Goal: Transaction & Acquisition: Subscribe to service/newsletter

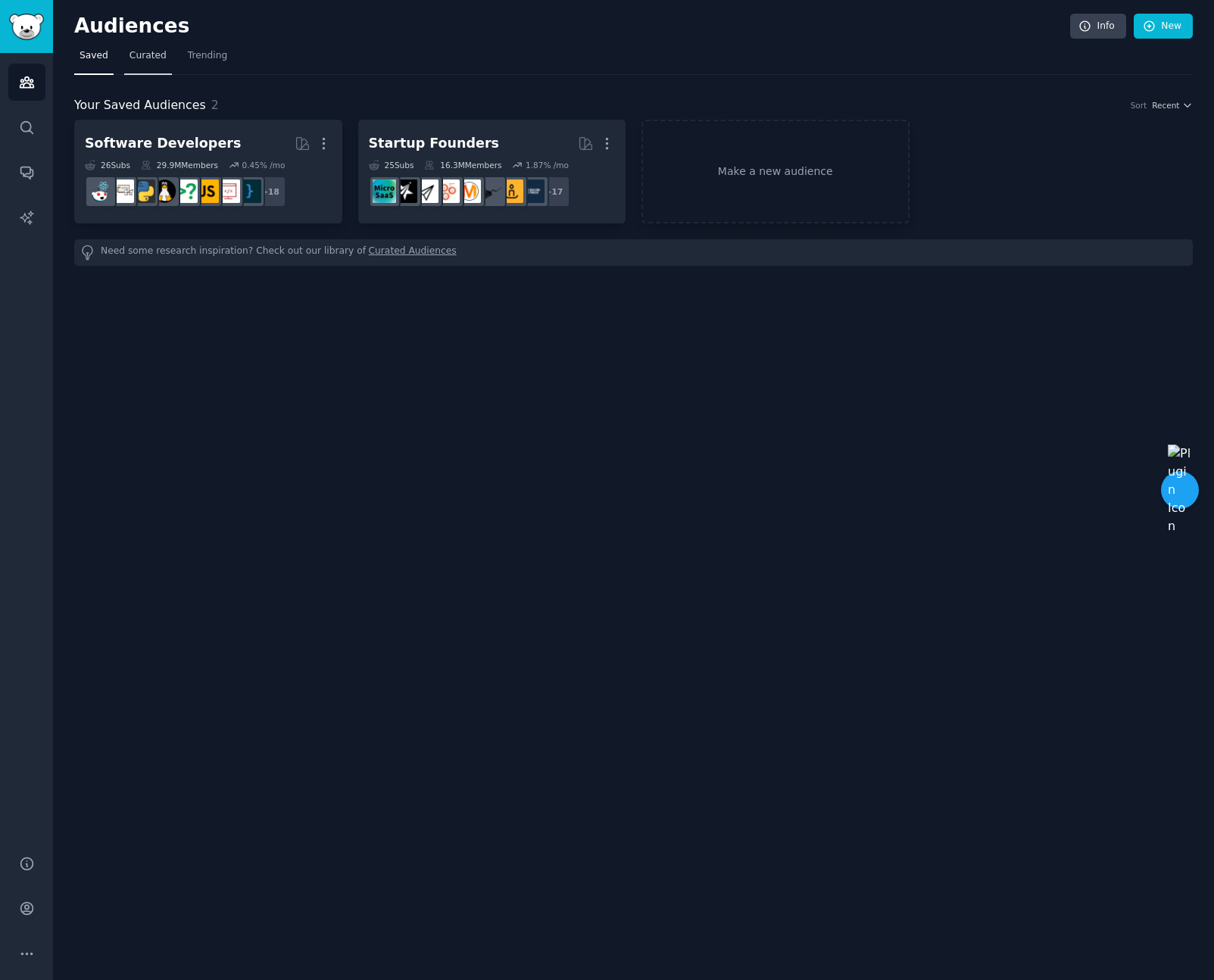
click at [146, 56] on span "Curated" at bounding box center [147, 56] width 37 height 13
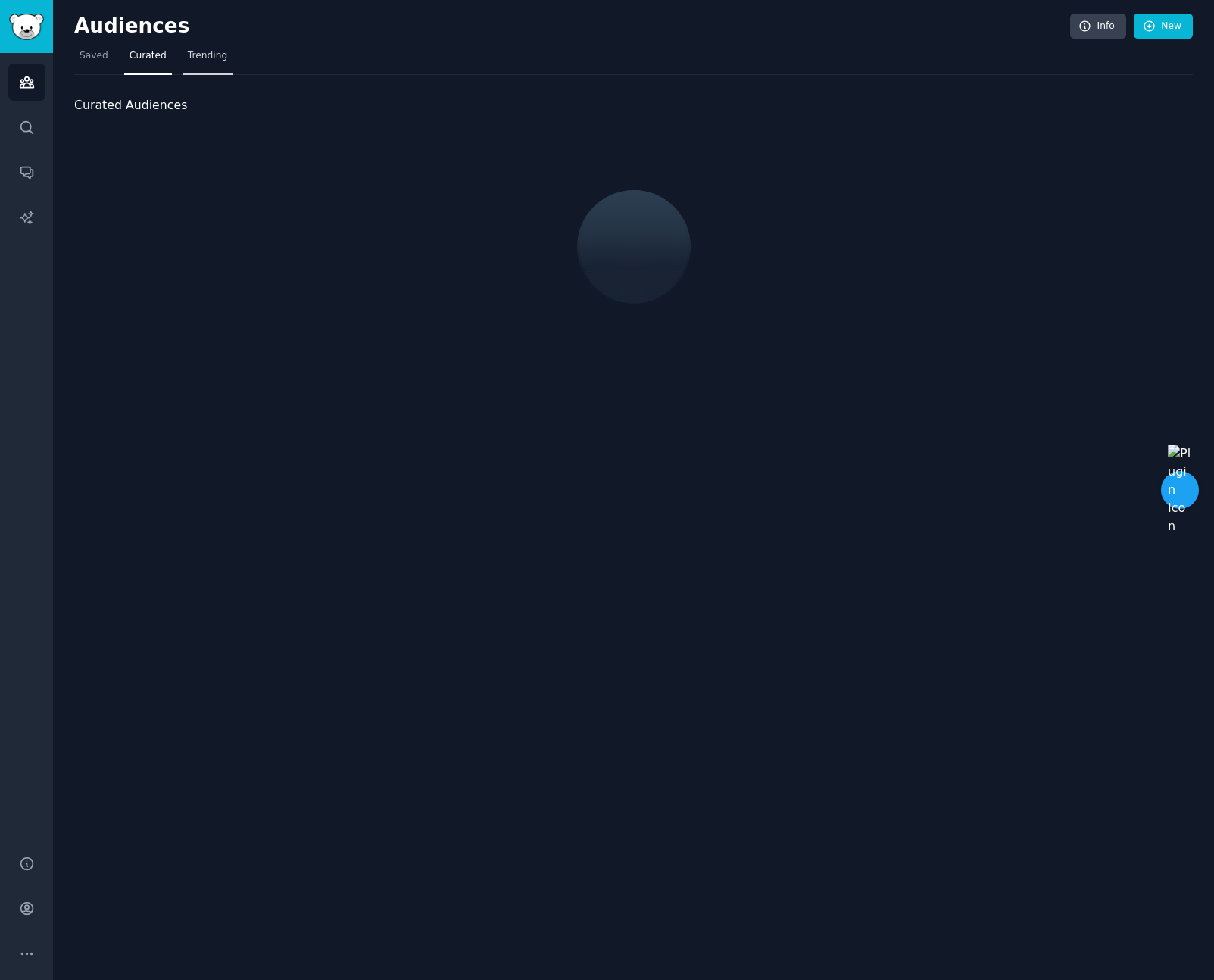
click at [213, 56] on span "Trending" at bounding box center [208, 56] width 39 height 13
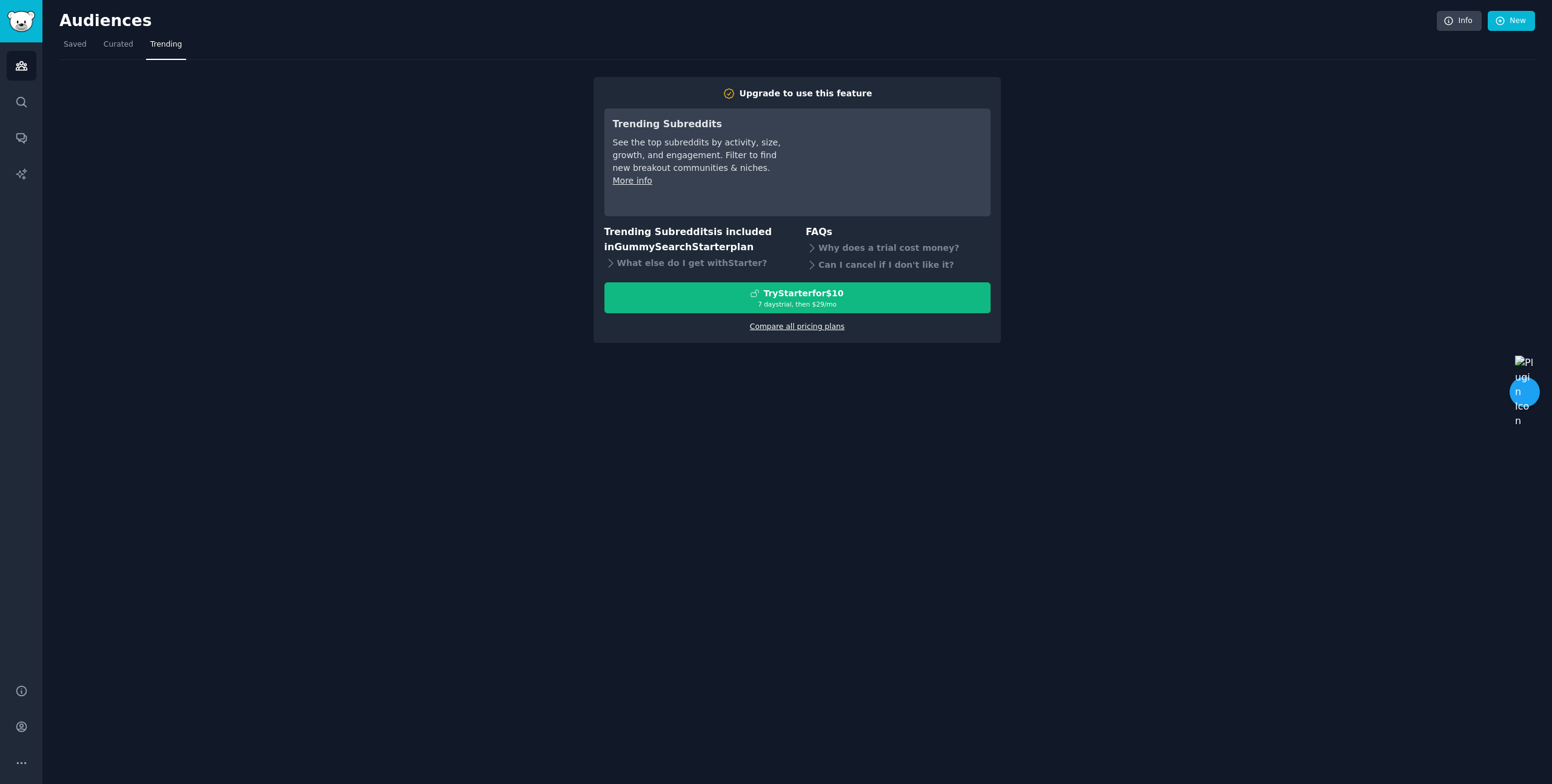
click at [800, 323] on link "Compare all pricing plans" at bounding box center [797, 327] width 95 height 9
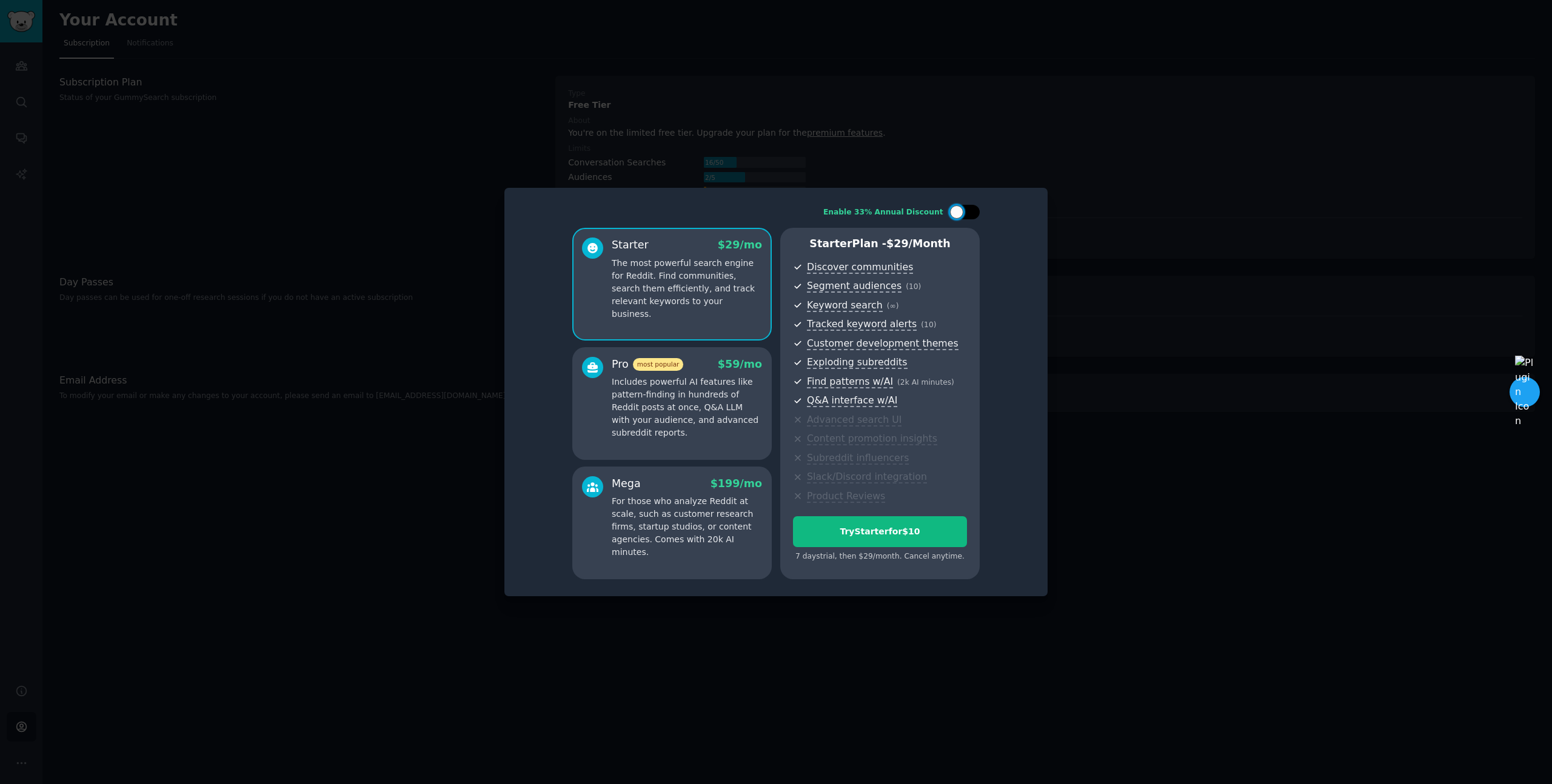
click at [970, 207] on div at bounding box center [964, 212] width 30 height 14
click at [970, 207] on div at bounding box center [972, 212] width 13 height 13
click at [970, 207] on div at bounding box center [964, 212] width 30 height 14
click at [970, 207] on div at bounding box center [972, 212] width 13 height 13
click at [970, 207] on div at bounding box center [964, 212] width 30 height 14
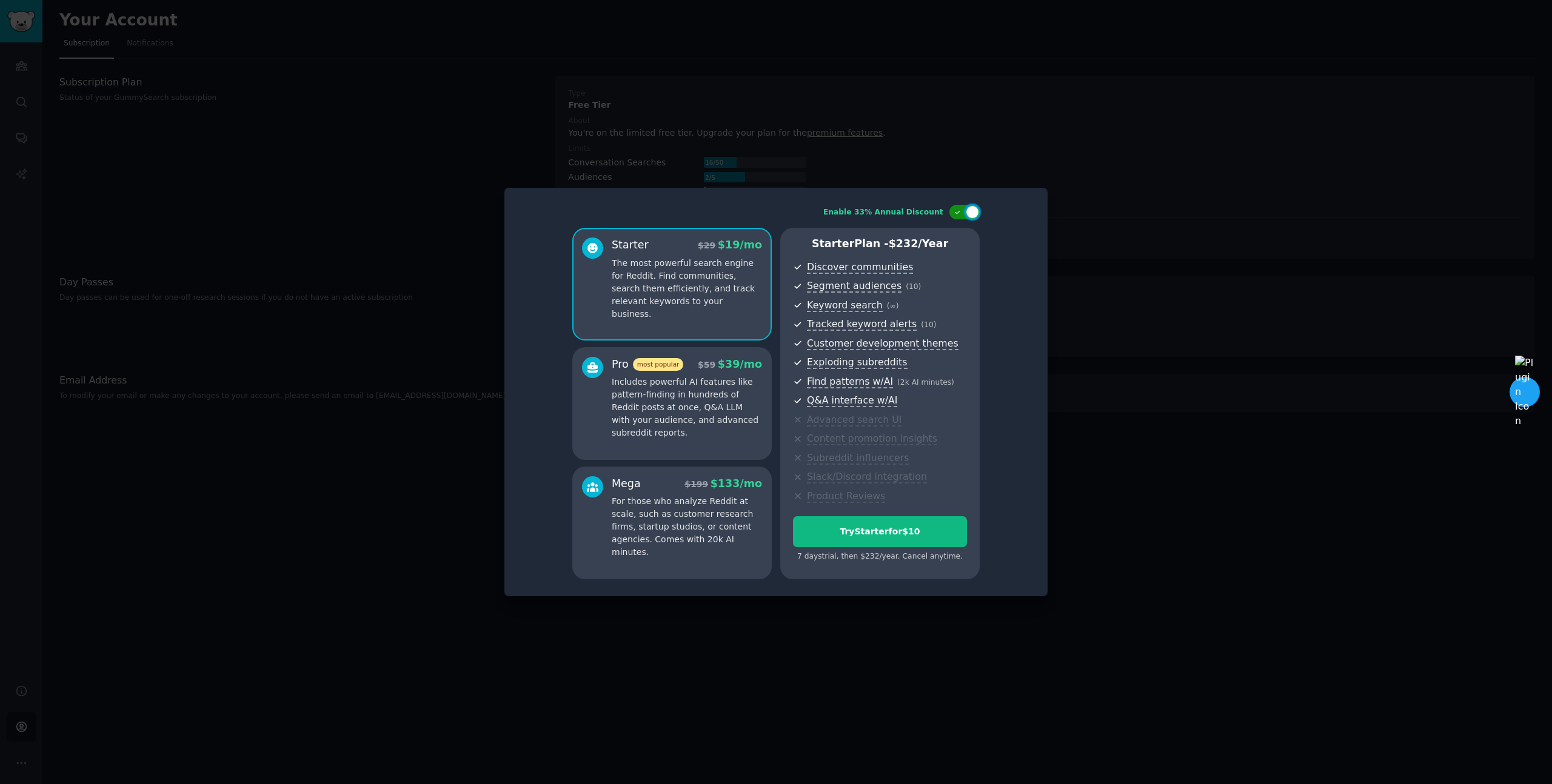
click at [970, 207] on div at bounding box center [972, 212] width 13 height 13
checkbox input "false"
click at [885, 557] on div "7 days trial, then $ 29 /month . Cancel anytime." at bounding box center [880, 557] width 174 height 11
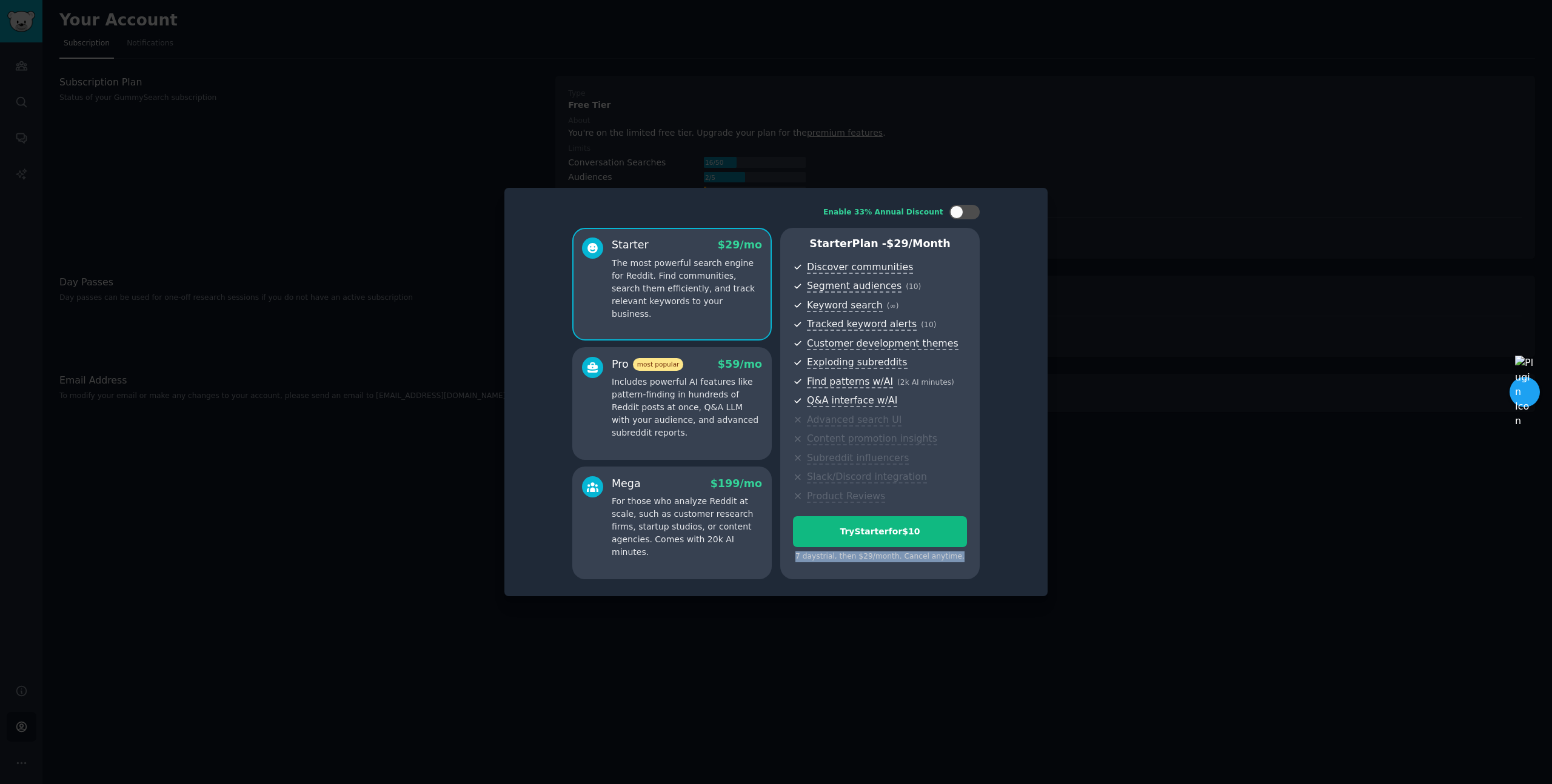
click at [902, 558] on div "7 days trial, then $ 29 /month . Cancel anytime." at bounding box center [880, 557] width 174 height 11
click at [921, 557] on div "7 days trial, then $ 29 /month . Cancel anytime." at bounding box center [880, 557] width 174 height 11
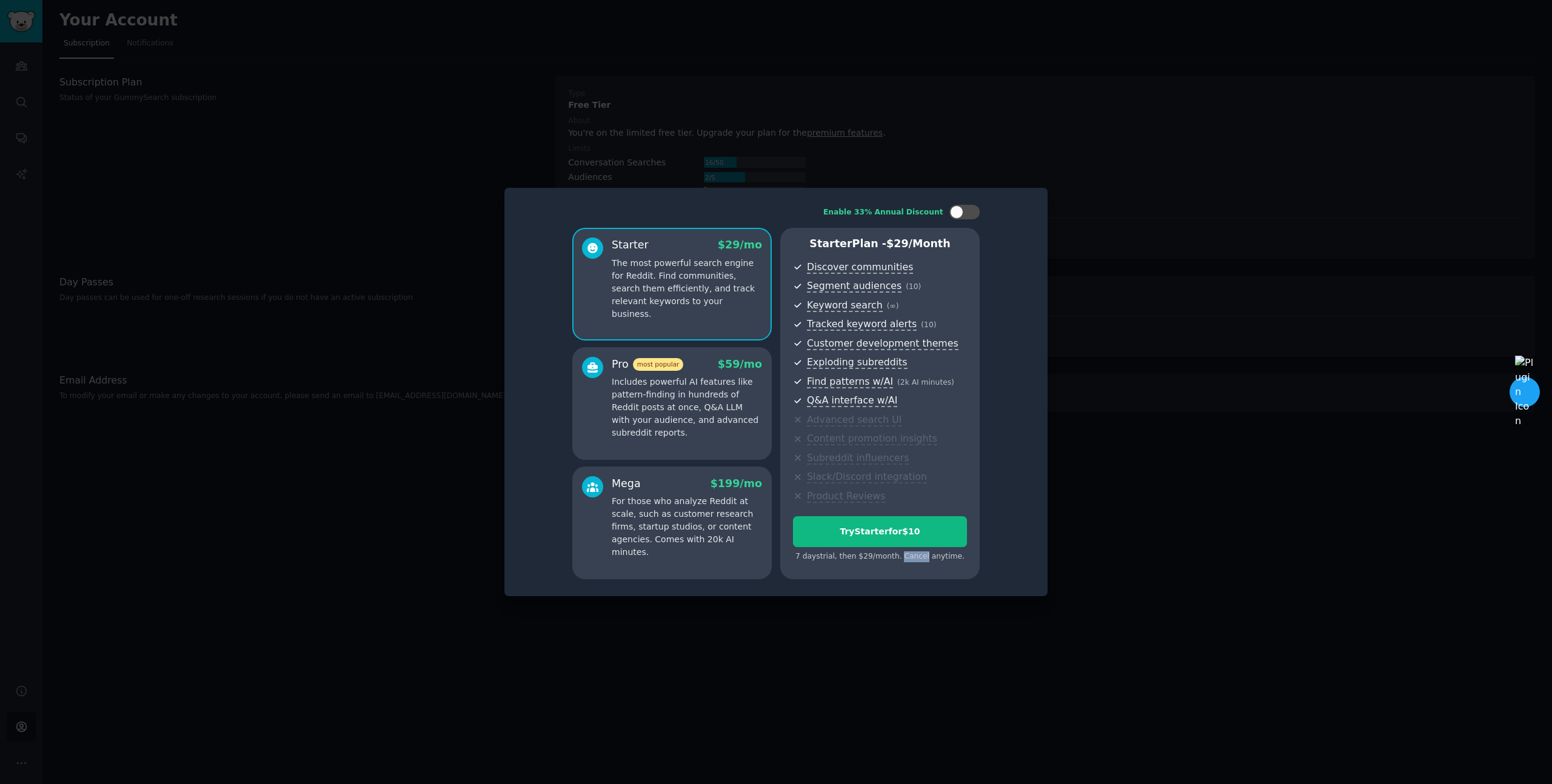
click at [921, 557] on div "7 days trial, then $ 29 /month . Cancel anytime." at bounding box center [880, 557] width 174 height 11
click at [940, 557] on div "7 days trial, then $ 29 /month . Cancel anytime." at bounding box center [880, 557] width 174 height 11
click at [948, 557] on div "7 days trial, then $ 29 /month . Cancel anytime." at bounding box center [880, 557] width 174 height 11
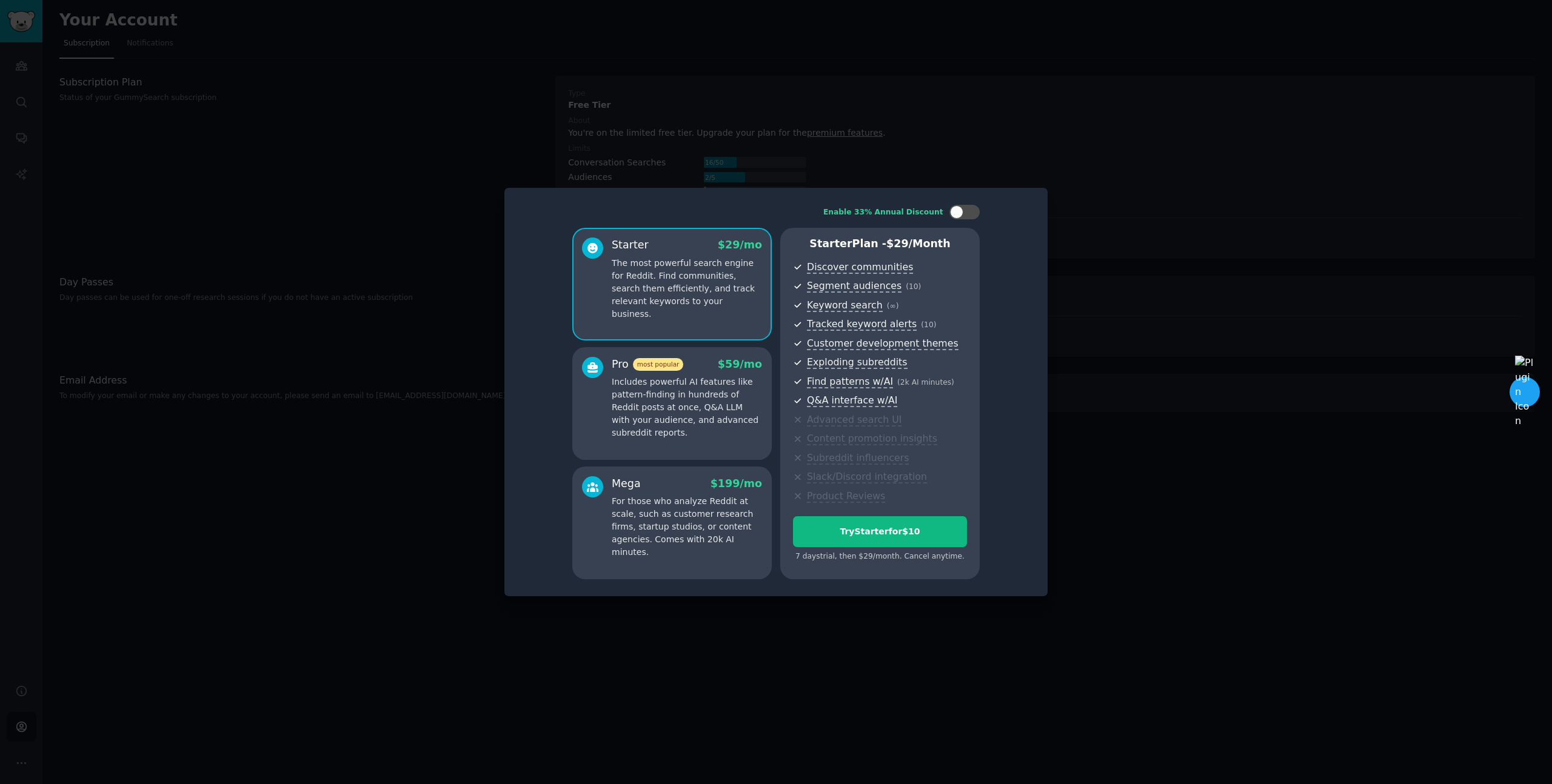
click at [971, 292] on div at bounding box center [776, 392] width 1552 height 784
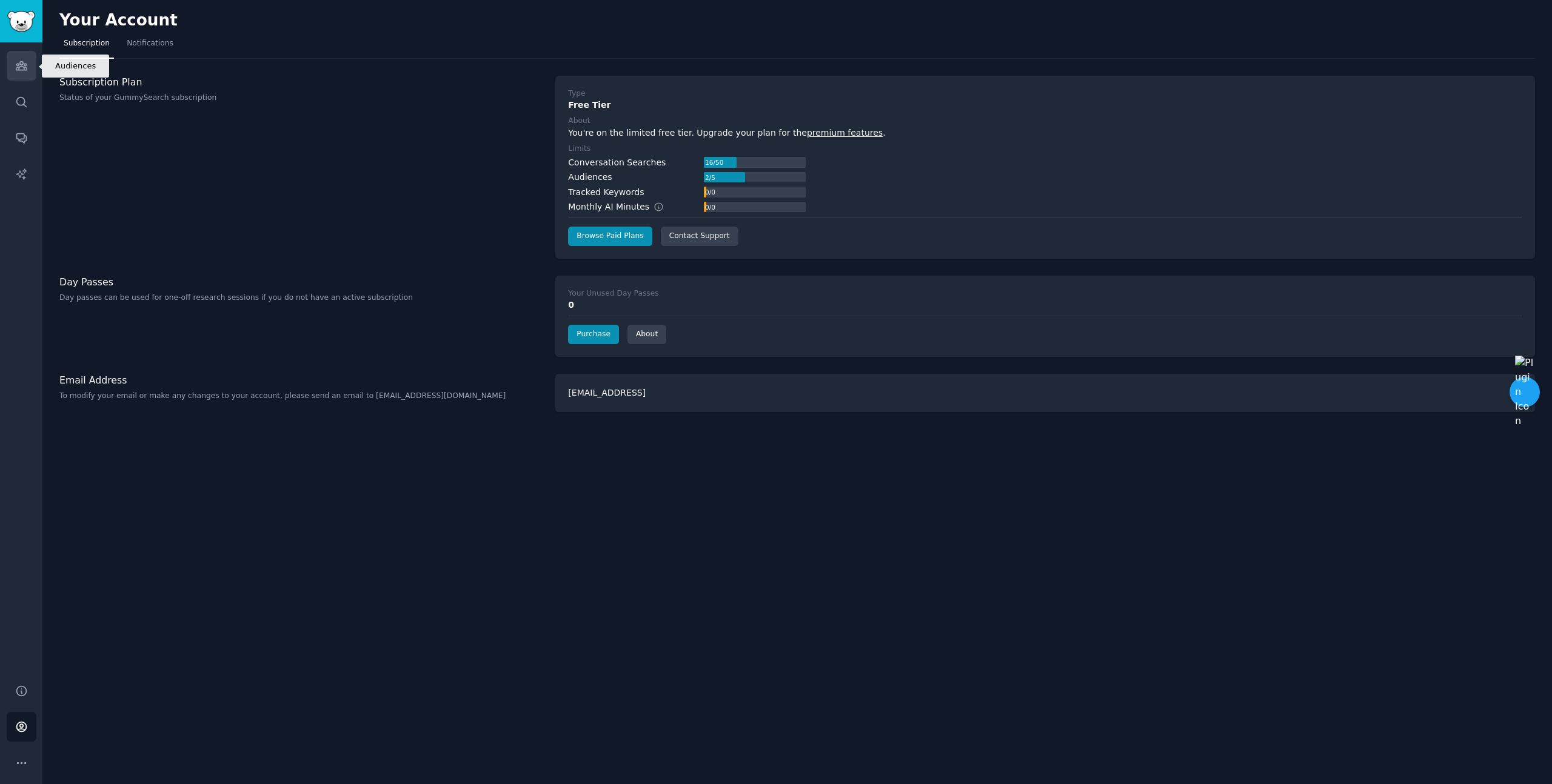
click at [15, 66] on icon "Sidebar" at bounding box center [21, 66] width 13 height 13
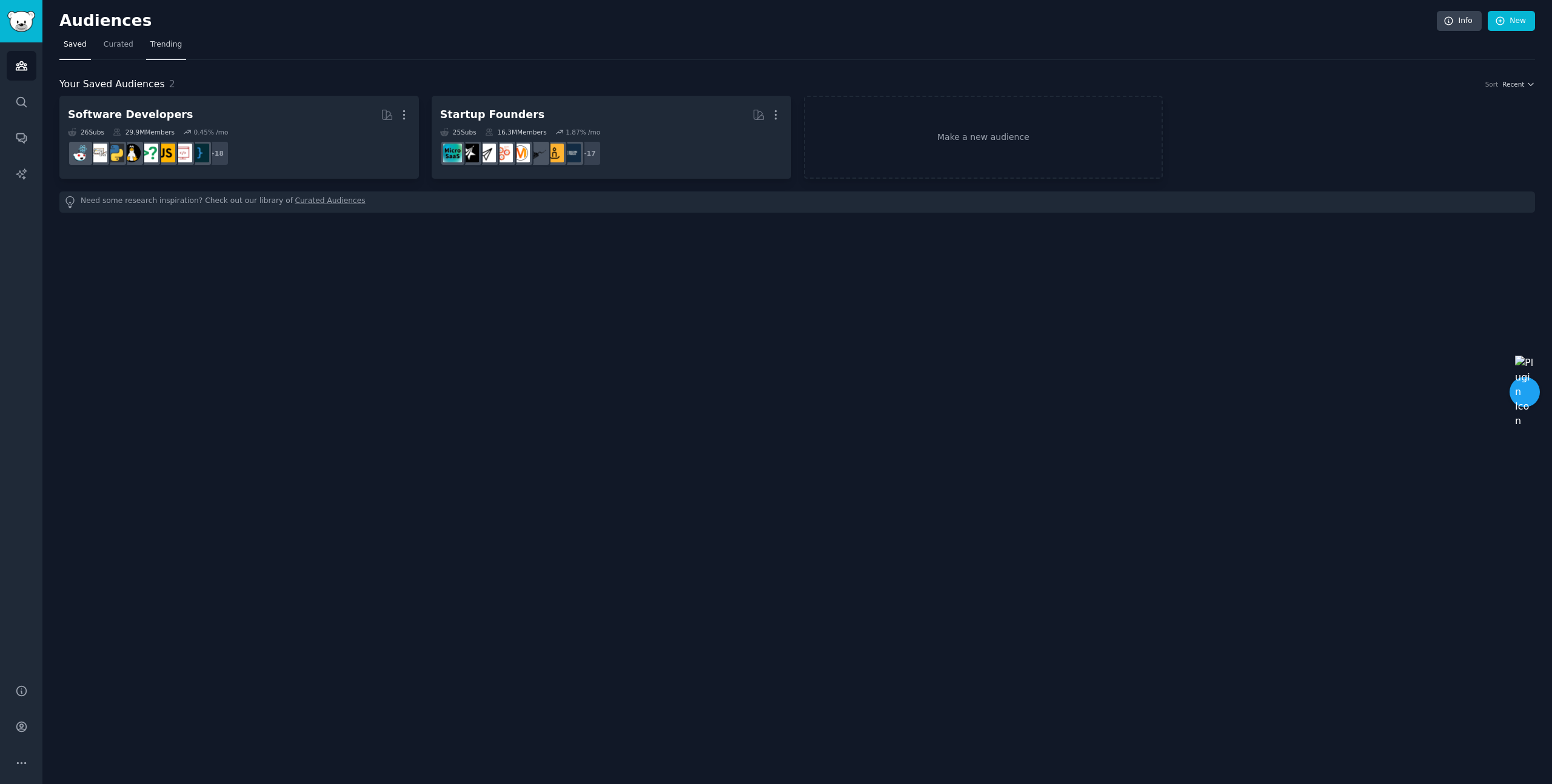
click at [170, 44] on span "Trending" at bounding box center [166, 44] width 31 height 11
